Goal: Find specific page/section: Find specific page/section

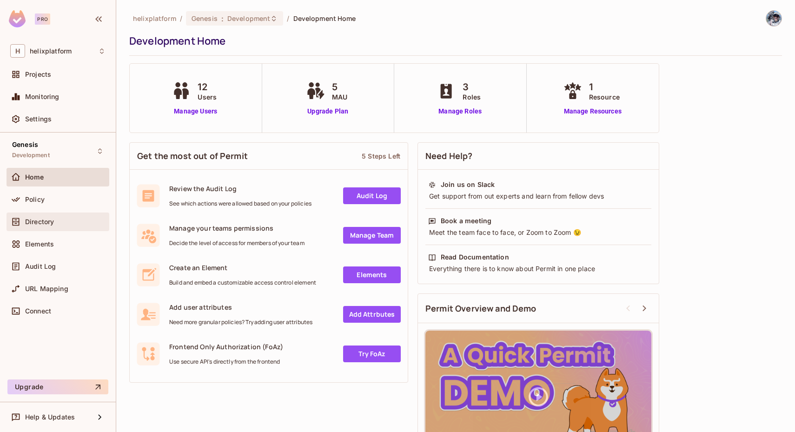
click at [57, 219] on div "Directory" at bounding box center [65, 221] width 80 height 7
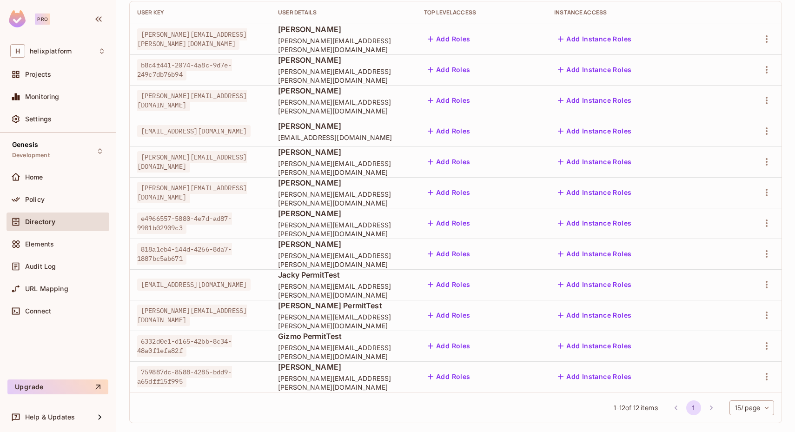
scroll to position [112, 0]
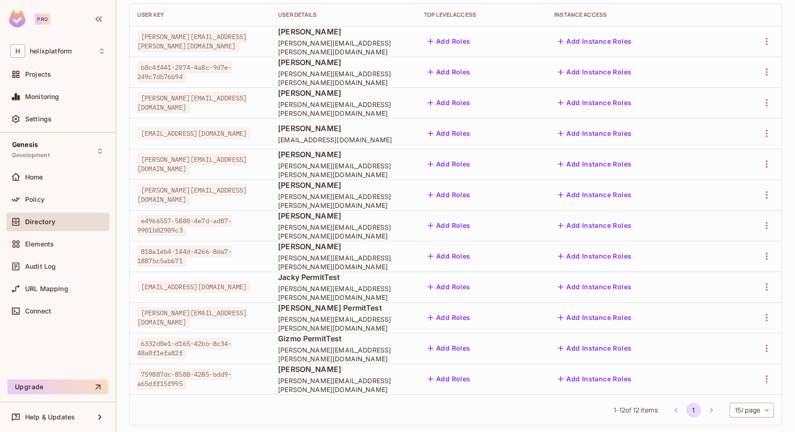
click at [208, 293] on td "[EMAIL_ADDRESS][DOMAIN_NAME]" at bounding box center [200, 287] width 141 height 31
click at [206, 284] on span "[EMAIL_ADDRESS][DOMAIN_NAME]" at bounding box center [194, 287] width 114 height 12
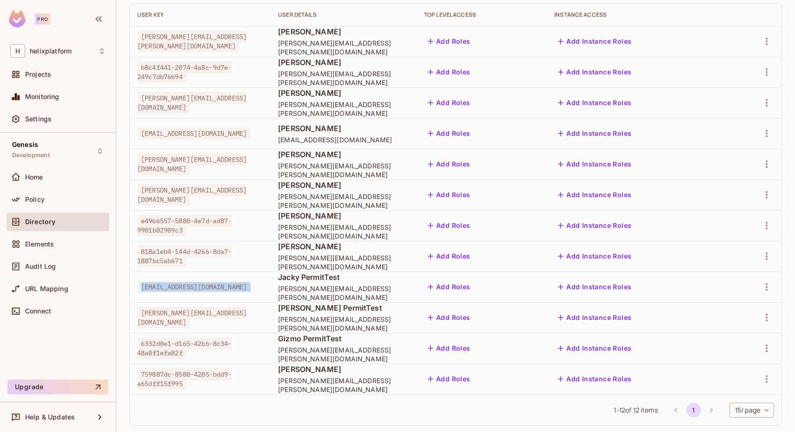
click at [206, 284] on span "[EMAIL_ADDRESS][DOMAIN_NAME]" at bounding box center [194, 287] width 114 height 12
